Goal: Transaction & Acquisition: Book appointment/travel/reservation

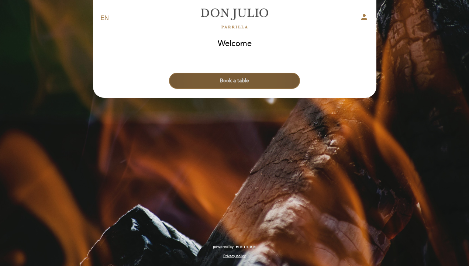
click at [252, 82] on button "Book a table" at bounding box center [234, 81] width 131 height 16
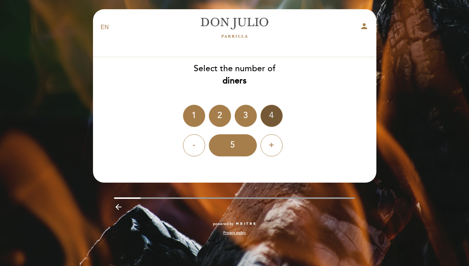
click at [279, 120] on div "4" at bounding box center [271, 116] width 22 height 22
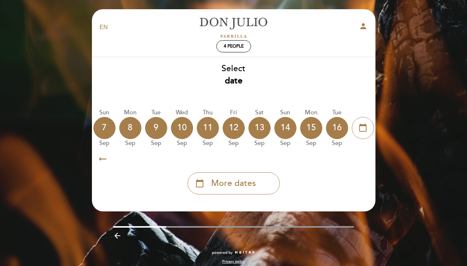
scroll to position [0, 217]
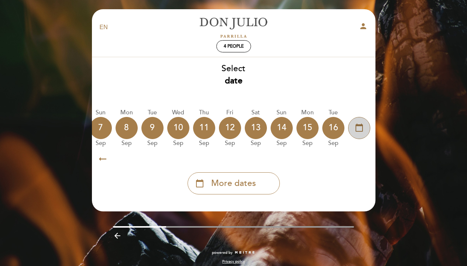
click at [360, 124] on icon "calendar_today" at bounding box center [359, 127] width 9 height 13
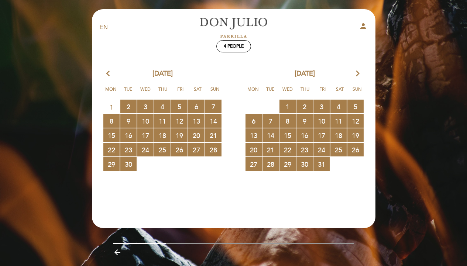
click at [354, 64] on section "arrow_back_ios [DATE] arrow_forward_ios Mon Tue Wed Thu Fri Sat Sun 1 2 RESERVA…" at bounding box center [233, 134] width 284 height 154
click at [356, 73] on icon "arrow_forward_ios" at bounding box center [357, 74] width 7 height 10
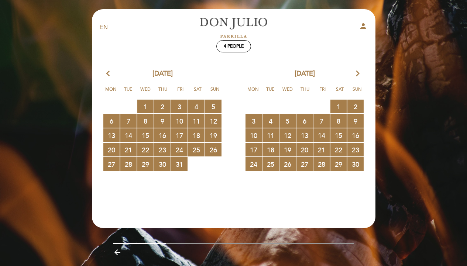
click at [356, 73] on icon "arrow_forward_ios" at bounding box center [357, 74] width 7 height 10
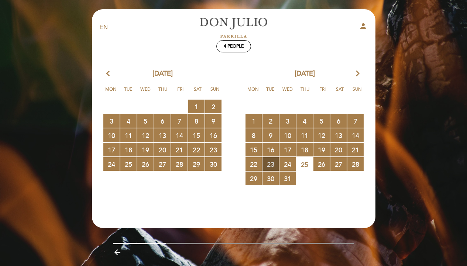
click at [269, 164] on span "23 RESERVATIONS AVAILABLE" at bounding box center [270, 164] width 16 height 14
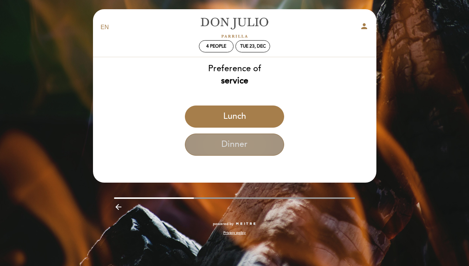
click at [261, 148] on button "Dinner" at bounding box center [234, 145] width 99 height 22
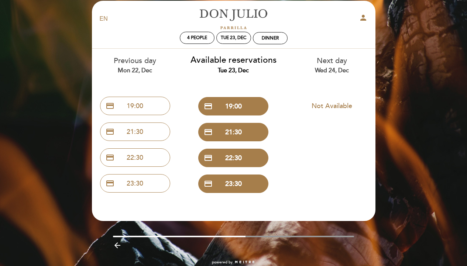
scroll to position [8, 0]
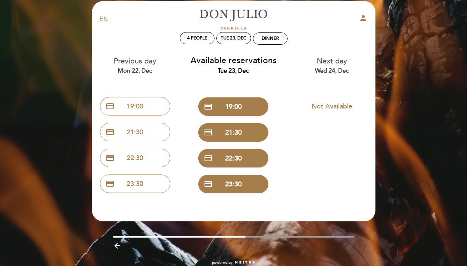
drag, startPoint x: 67, startPoint y: 62, endPoint x: 80, endPoint y: 51, distance: 16.5
click at [67, 62] on div "EN ES PT [PERSON_NAME] person 4 people Tue 23, Dec Dinner Welcome Welcome, Chan…" at bounding box center [233, 137] width 467 height 290
click at [102, 19] on select "EN ES PT" at bounding box center [104, 19] width 8 height 8
click at [100, 15] on select "EN ES PT" at bounding box center [104, 19] width 8 height 8
click at [214, 14] on link "[PERSON_NAME]" at bounding box center [233, 19] width 92 height 20
